Goal: Information Seeking & Learning: Learn about a topic

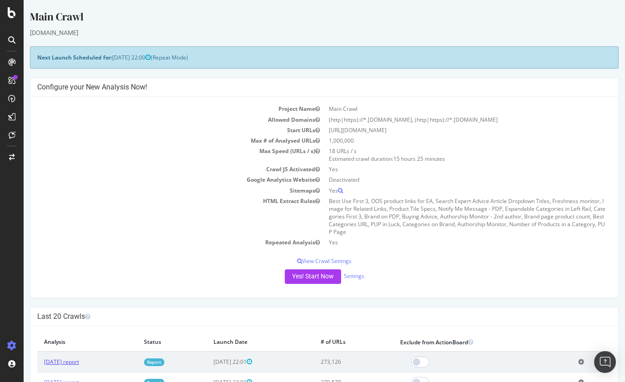
click at [79, 362] on link "[DATE] report" at bounding box center [61, 362] width 35 height 8
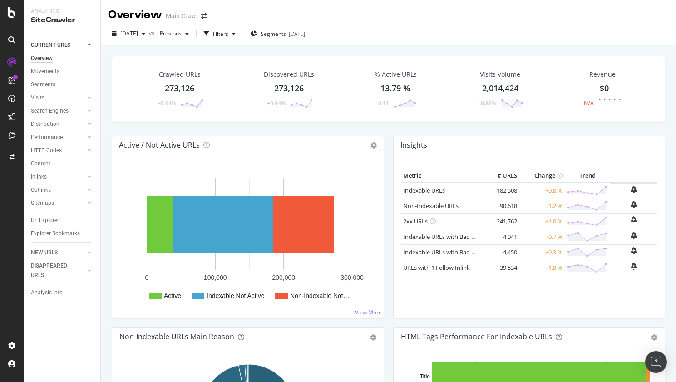
click at [172, 74] on div "Crawled URLs" at bounding box center [180, 74] width 42 height 9
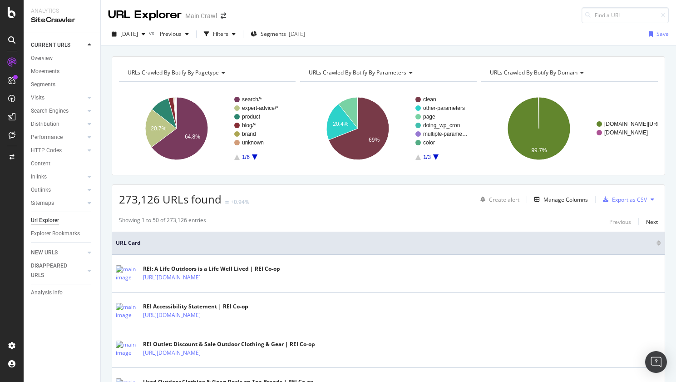
click at [388, 26] on div "[DATE] vs Previous Filters Segments [DATE] Save" at bounding box center [388, 34] width 575 height 22
click at [279, 33] on span "Segments" at bounding box center [273, 34] width 25 height 8
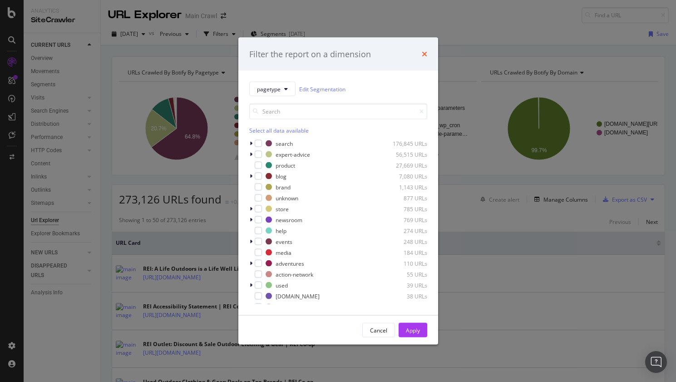
click at [424, 53] on icon "times" at bounding box center [424, 53] width 5 height 7
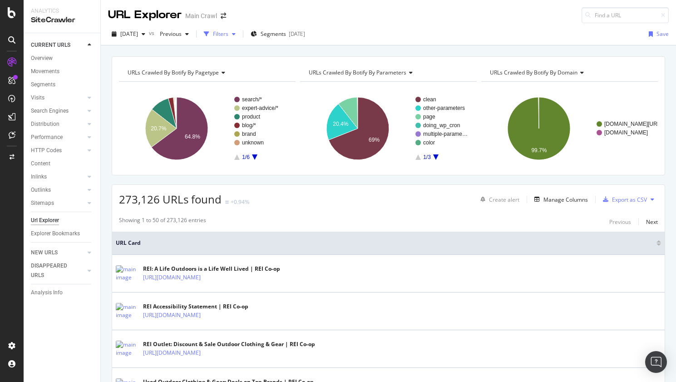
click at [228, 36] on div "Filters" at bounding box center [220, 34] width 15 height 8
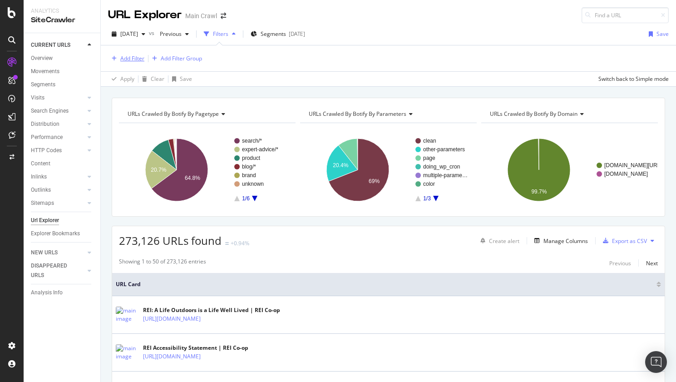
click at [129, 57] on div "Add Filter" at bounding box center [132, 58] width 24 height 8
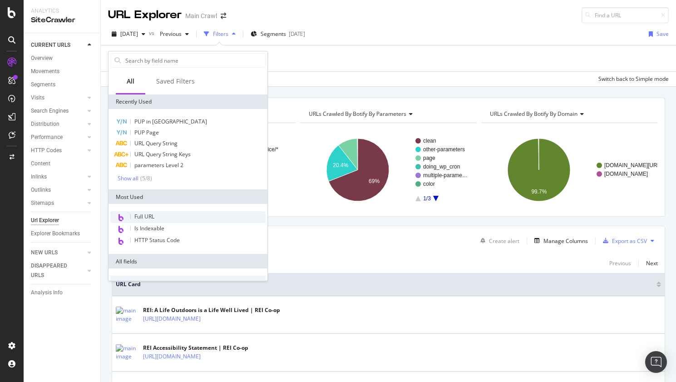
click at [148, 212] on span "Full URL" at bounding box center [144, 216] width 20 height 8
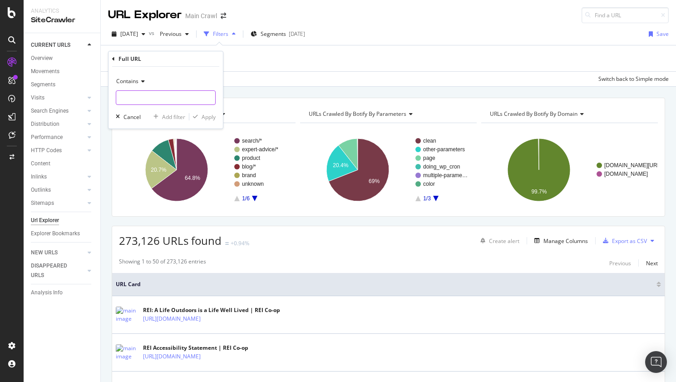
click at [153, 97] on input "text" at bounding box center [165, 97] width 99 height 15
type input "/b/"
drag, startPoint x: 208, startPoint y: 117, endPoint x: 263, endPoint y: 57, distance: 81.3
click at [208, 117] on div "Apply" at bounding box center [209, 117] width 14 height 8
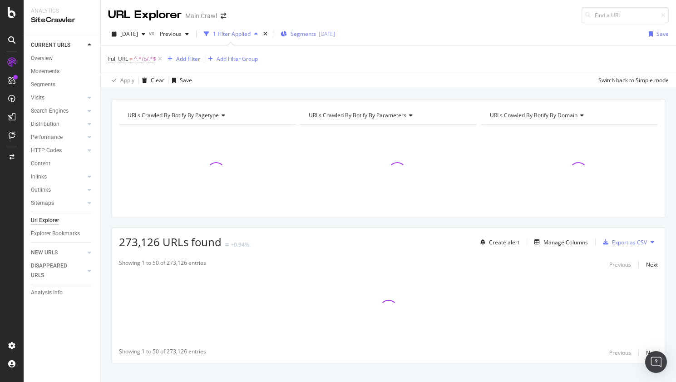
click at [314, 34] on span "Segments" at bounding box center [302, 34] width 25 height 8
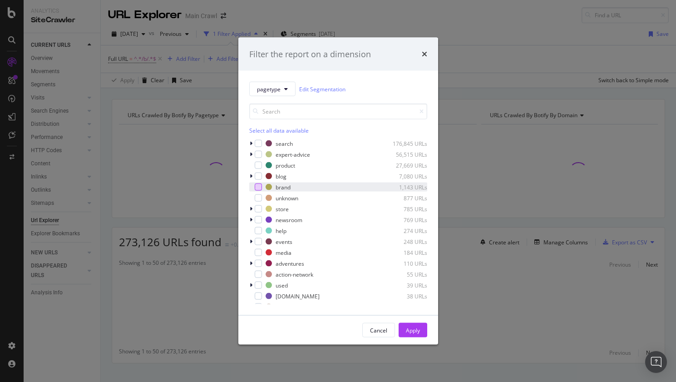
click at [256, 185] on div "modal" at bounding box center [258, 186] width 7 height 7
click at [412, 331] on div "Apply" at bounding box center [413, 330] width 14 height 8
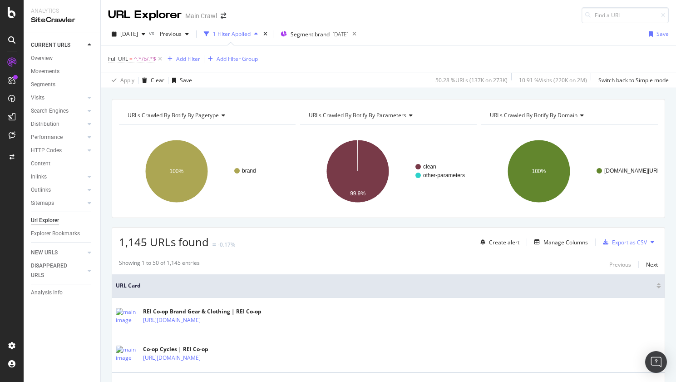
click at [394, 62] on div "Full URL = ^.*/b/.*$ Add Filter Add Filter Group" at bounding box center [388, 58] width 561 height 27
click at [182, 32] on span "Previous" at bounding box center [168, 34] width 25 height 8
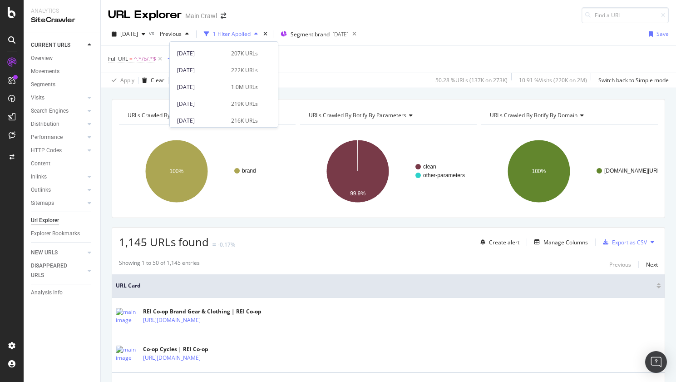
scroll to position [416, 0]
click at [261, 100] on span at bounding box center [265, 101] width 11 height 11
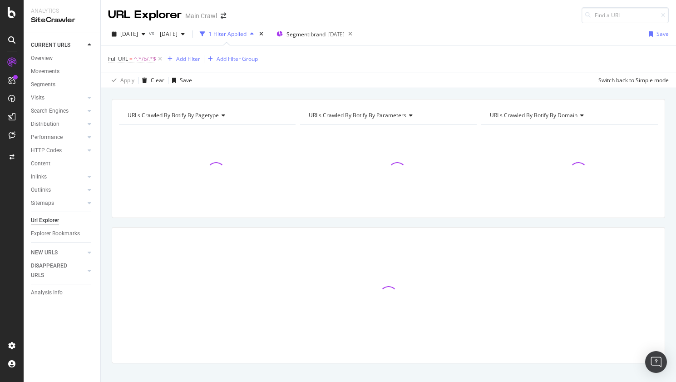
click at [320, 91] on div "URLs Crawled By Botify By pagetype Chart (by Value) Table Expand Export as CSV …" at bounding box center [388, 99] width 575 height 22
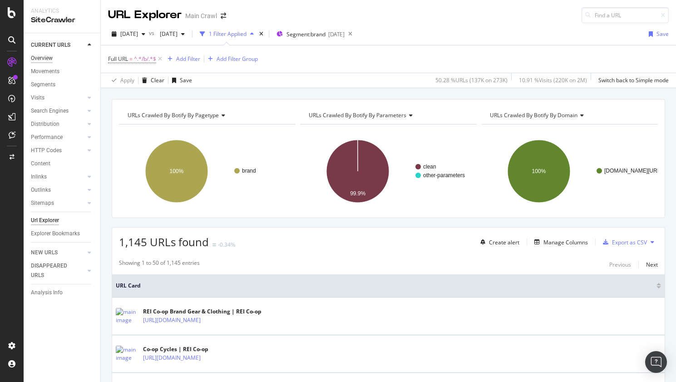
click at [43, 58] on div "Overview" at bounding box center [42, 59] width 22 height 10
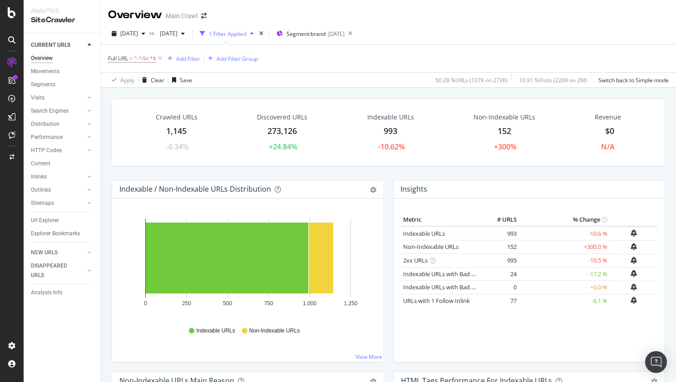
click at [108, 94] on div "Crawled URLs 1,145 -0.34% Discovered URLs 273,126 +24.84% Indexable URLs 993 -1…" at bounding box center [388, 279] width 575 height 382
click at [105, 155] on div "Crawled URLs 1,145 -0.34% Discovered URLs 273,126 +24.84% Indexable URLs 993 -1…" at bounding box center [388, 279] width 575 height 382
click at [107, 155] on div "Crawled URLs 1,145 -0.34% Discovered URLs 273,126 +24.84% Indexable URLs 993 -1…" at bounding box center [388, 138] width 562 height 81
click at [105, 155] on div "Crawled URLs 1,145 -0.34% Discovered URLs 273,126 +24.84% Indexable URLs 993 -1…" at bounding box center [388, 279] width 575 height 382
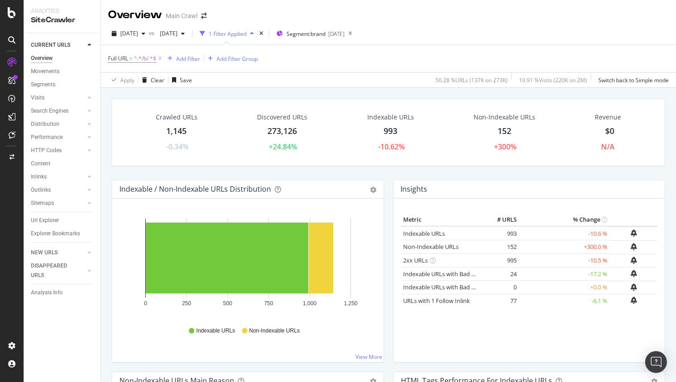
click at [106, 171] on div "Crawled URLs 1,145 -0.34% Discovered URLs 273,126 +24.84% Indexable URLs 993 -1…" at bounding box center [388, 279] width 575 height 382
click at [108, 170] on div "Crawled URLs 1,145 -0.34% Discovered URLs 273,126 +24.84% Indexable URLs 993 -1…" at bounding box center [388, 138] width 562 height 81
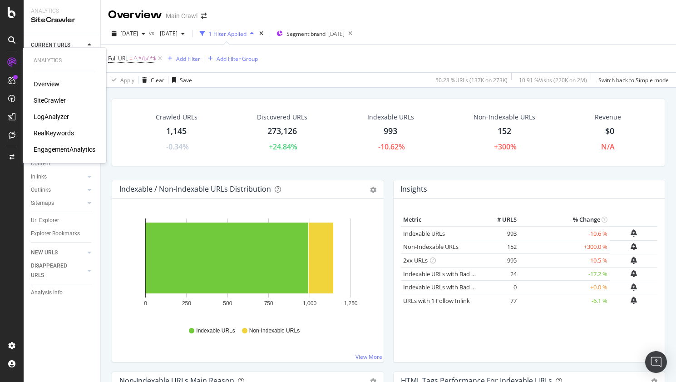
click at [51, 116] on div "LogAnalyzer" at bounding box center [51, 116] width 35 height 9
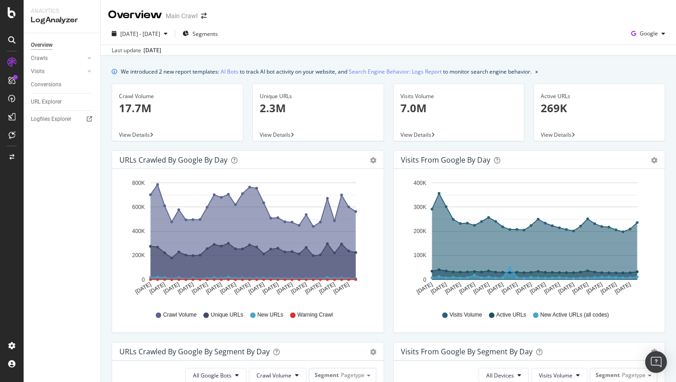
click at [218, 35] on span "Segments" at bounding box center [204, 34] width 25 height 8
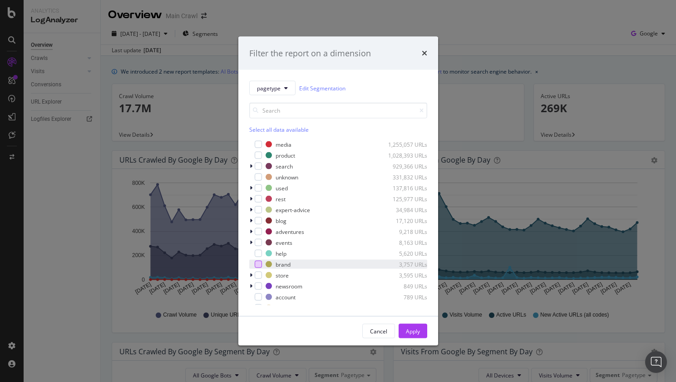
click at [257, 264] on div "modal" at bounding box center [258, 264] width 7 height 7
click at [423, 332] on button "Apply" at bounding box center [412, 331] width 29 height 15
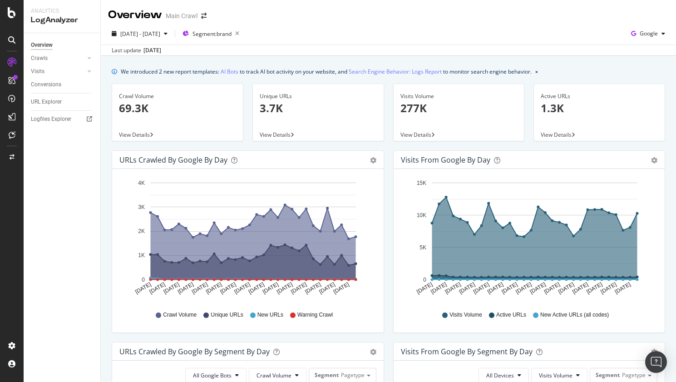
click at [291, 136] on icon at bounding box center [292, 134] width 4 height 5
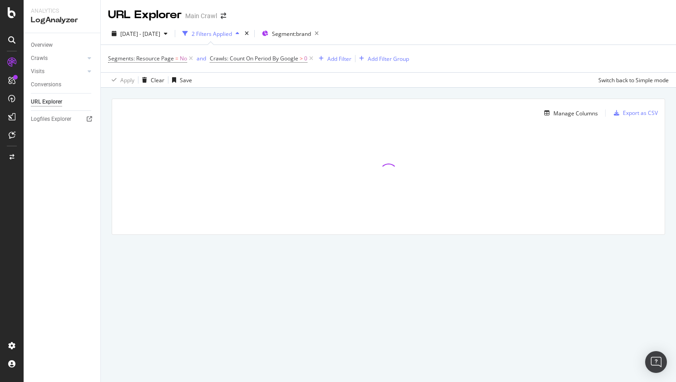
click at [108, 135] on div "Manage Columns Export as CSV Full URL Crawls: Count On Period By Google" at bounding box center [388, 177] width 575 height 179
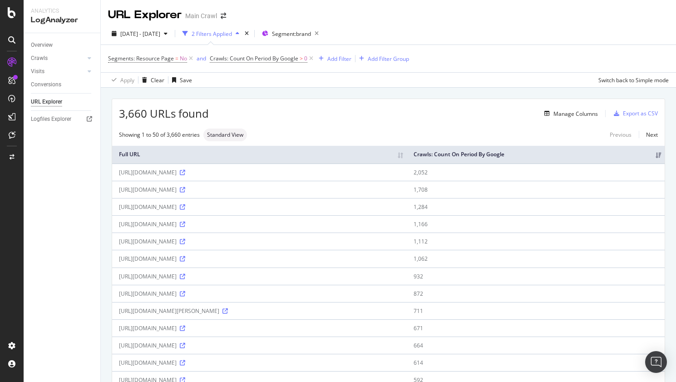
click at [582, 113] on div "Manage Columns" at bounding box center [575, 114] width 44 height 8
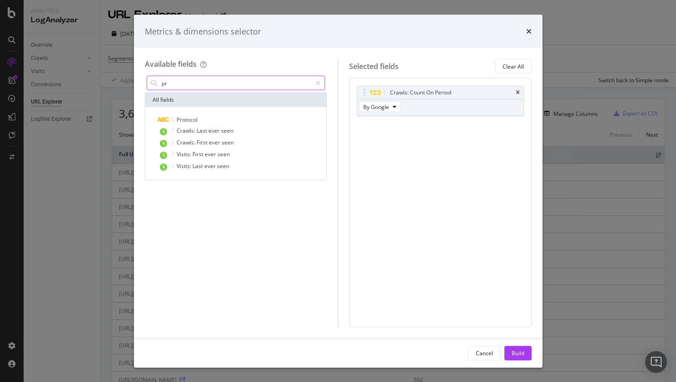
type input "p"
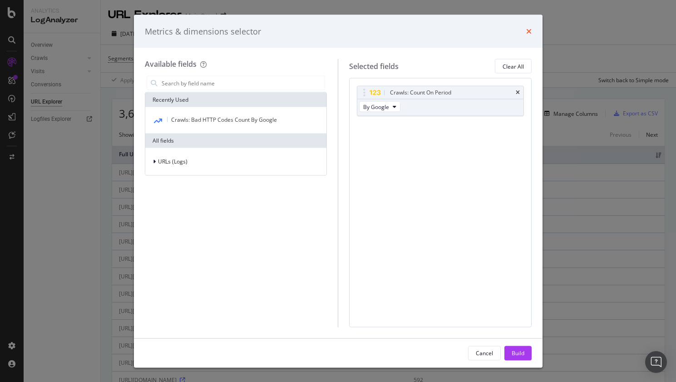
click at [530, 29] on icon "times" at bounding box center [528, 31] width 5 height 7
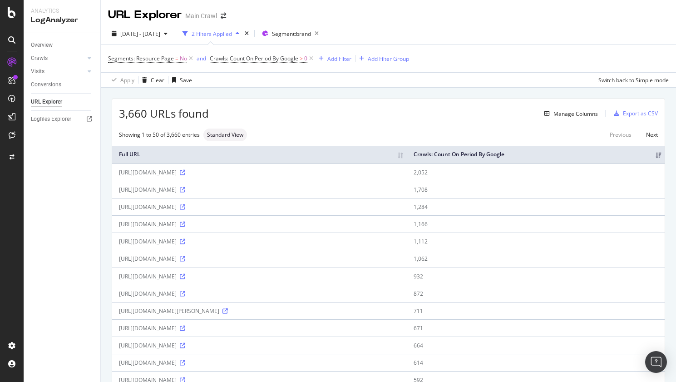
click at [152, 37] on span "[DATE] - [DATE]" at bounding box center [140, 34] width 40 height 8
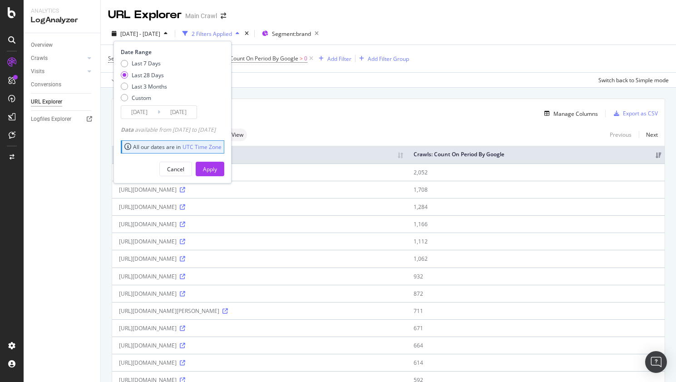
click at [137, 114] on input "[DATE]" at bounding box center [139, 112] width 36 height 13
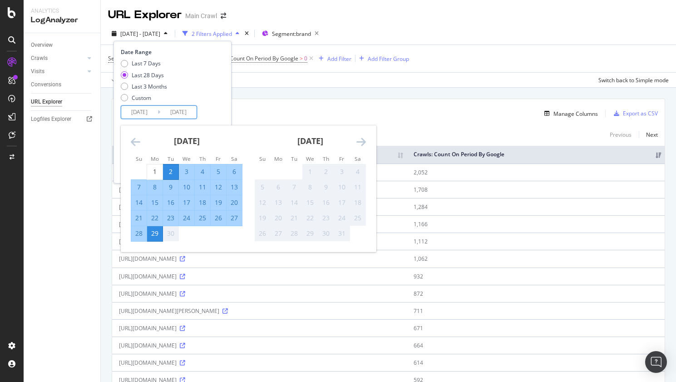
click at [137, 137] on icon "Move backward to switch to the previous month." at bounding box center [136, 141] width 10 height 11
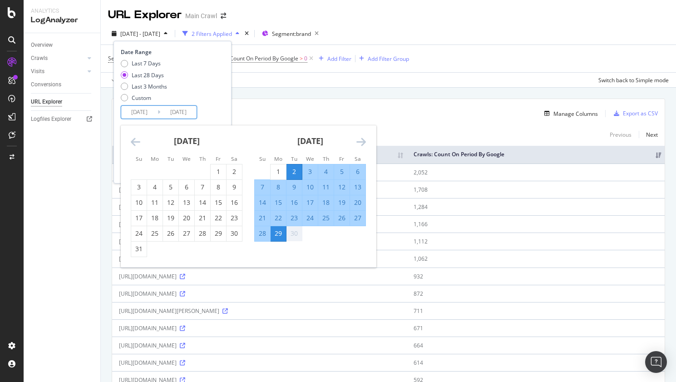
click at [137, 137] on icon "Move backward to switch to the previous month." at bounding box center [136, 141] width 10 height 11
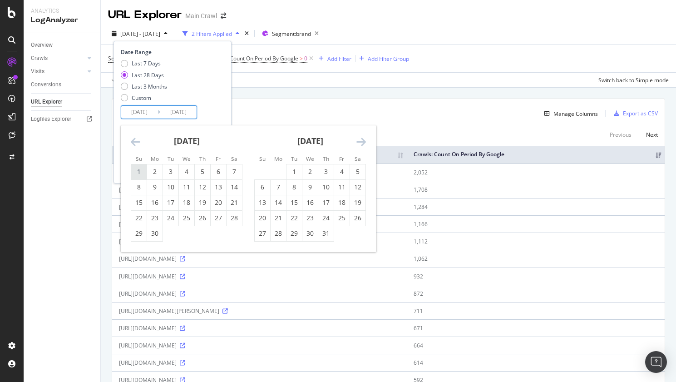
click at [142, 169] on div "1" at bounding box center [138, 171] width 15 height 9
type input "[DATE]"
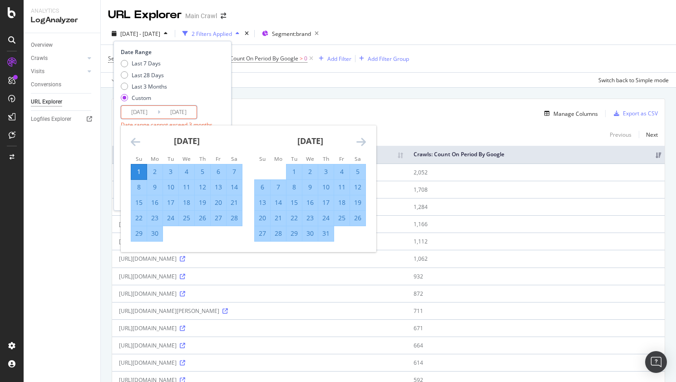
click at [155, 236] on div "30" at bounding box center [154, 233] width 15 height 9
type input "[DATE]"
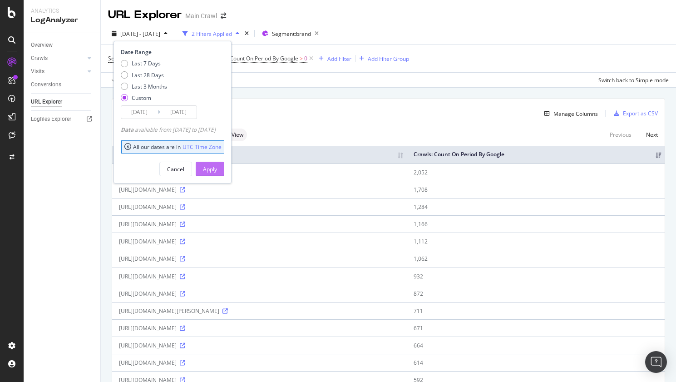
click at [217, 169] on div "Apply" at bounding box center [210, 169] width 14 height 8
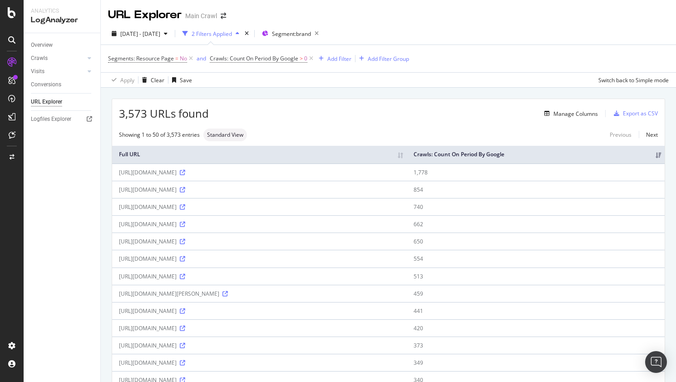
click at [512, 45] on div "Segments: Resource Page = No and Crawls: Count On Period By Google > 0 Add Filt…" at bounding box center [388, 58] width 561 height 27
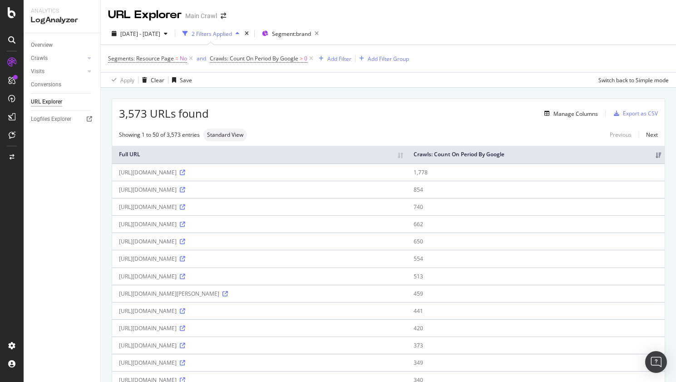
click at [273, 114] on div "Manage Columns" at bounding box center [403, 113] width 389 height 11
click at [38, 43] on div "Overview" at bounding box center [42, 45] width 22 height 10
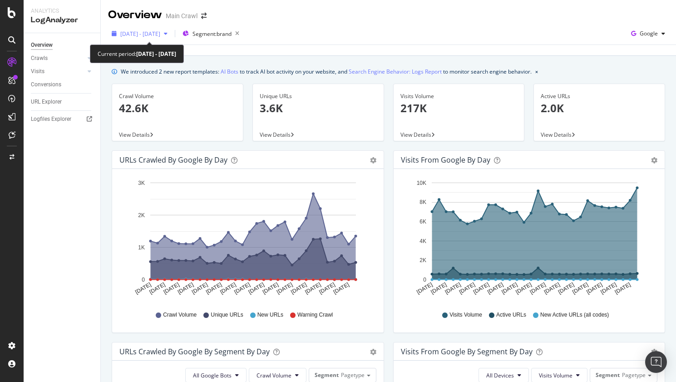
click at [160, 35] on span "[DATE] - [DATE]" at bounding box center [140, 34] width 40 height 8
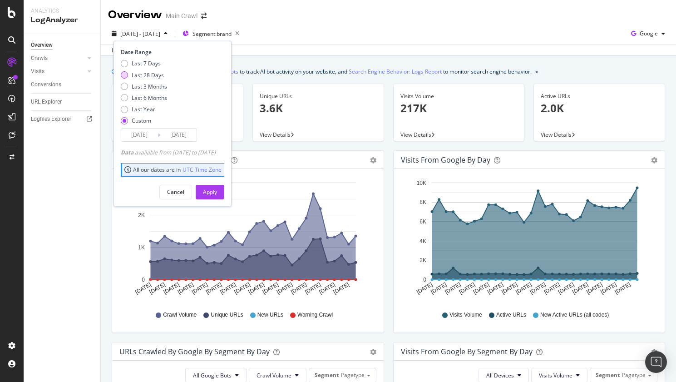
click at [152, 75] on div "Last 28 Days" at bounding box center [148, 75] width 32 height 8
type input "[DATE]"
click at [217, 191] on div "Apply" at bounding box center [210, 192] width 14 height 8
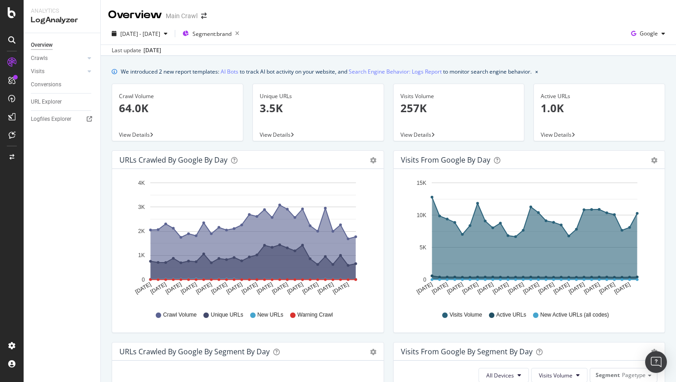
click at [107, 199] on div "URLs Crawled by Google by day Area Table Hold CMD (⌘) while clicking to filter …" at bounding box center [247, 246] width 281 height 192
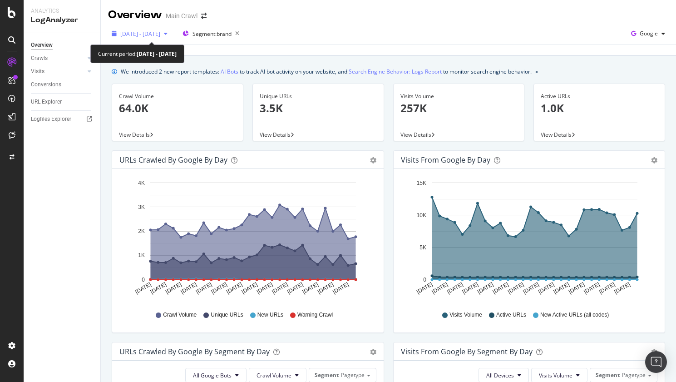
click at [135, 35] on span "[DATE] - [DATE]" at bounding box center [140, 34] width 40 height 8
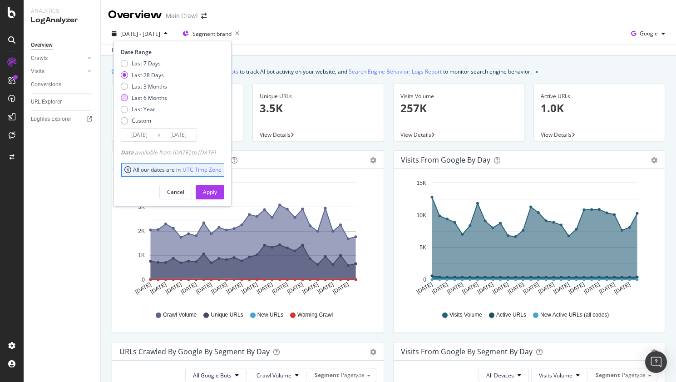
click at [146, 96] on div "Last 6 Months" at bounding box center [149, 98] width 35 height 8
type input "[DATE]"
click at [217, 192] on div "Apply" at bounding box center [210, 192] width 14 height 8
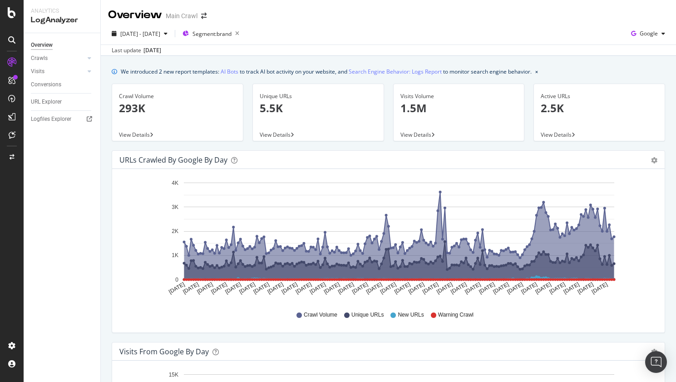
click at [273, 110] on p "5.5K" at bounding box center [318, 107] width 117 height 15
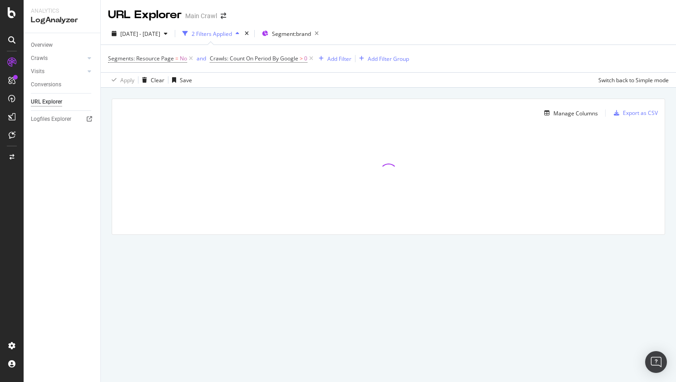
click at [512, 90] on div "Manage Columns Export as CSV Full URL Crawls: Count On Period By Google" at bounding box center [388, 177] width 575 height 179
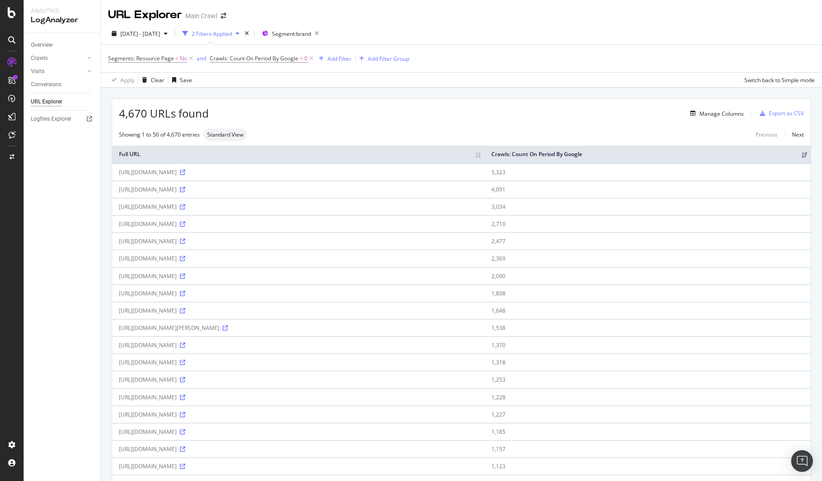
click at [537, 48] on div "Segments: Resource Page = No and Crawls: Count On Period By Google > 0 Add Filt…" at bounding box center [461, 58] width 706 height 27
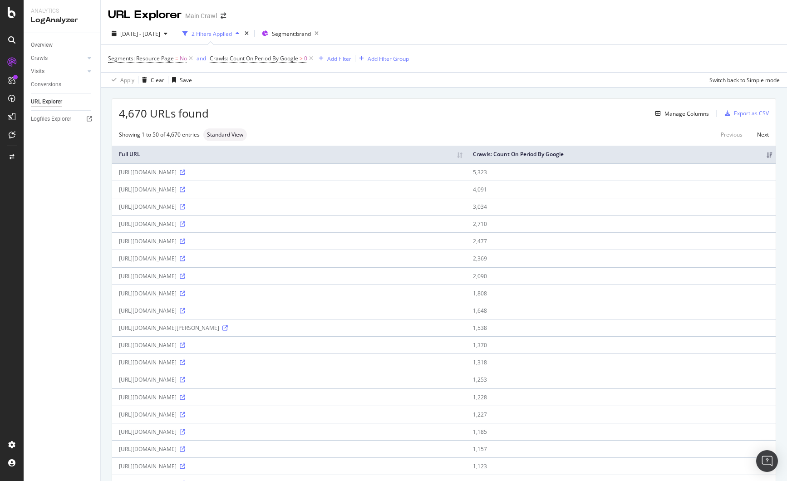
click at [555, 26] on div "[DATE] - [DATE] 2 Filters Applied Segment: brand Segments: Resource Page = No a…" at bounding box center [444, 55] width 686 height 65
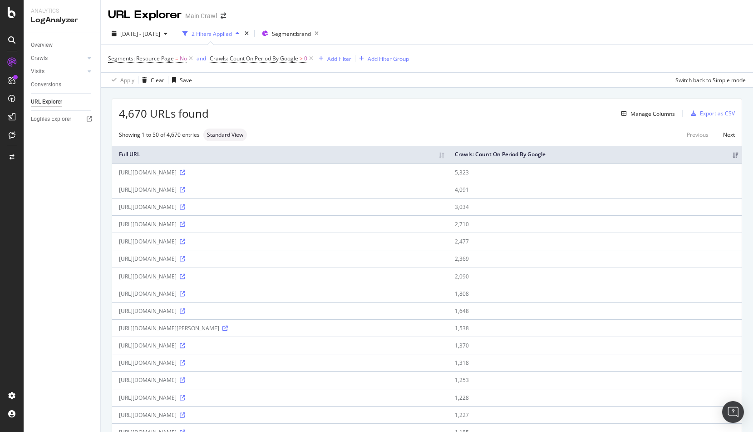
click at [624, 22] on div "URL Explorer Main Crawl" at bounding box center [427, 11] width 652 height 23
